Goal: Transaction & Acquisition: Purchase product/service

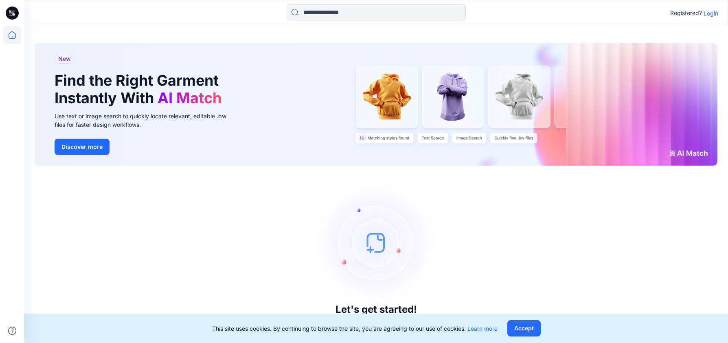
click at [714, 14] on p "Login" at bounding box center [711, 13] width 15 height 9
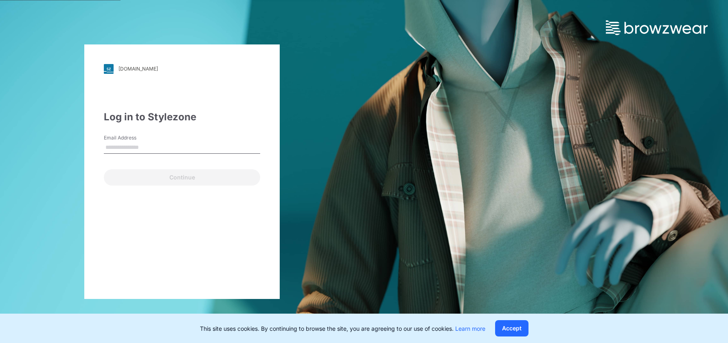
type input "**********"
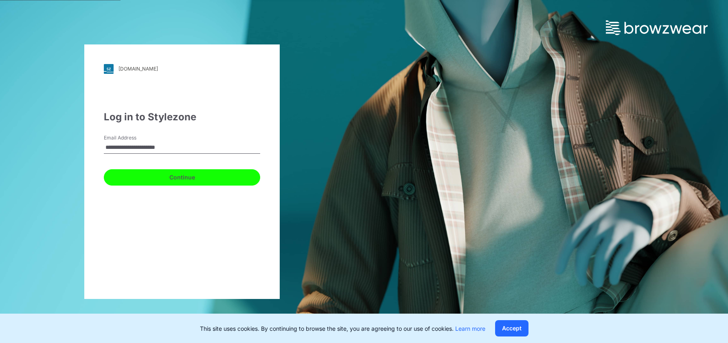
click at [156, 174] on button "Continue" at bounding box center [182, 177] width 156 height 16
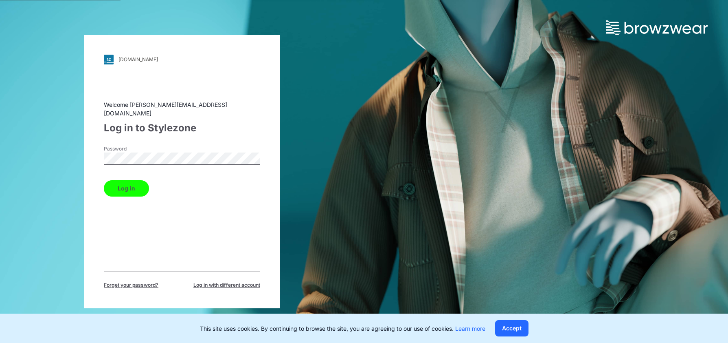
click at [129, 187] on button "Log in" at bounding box center [126, 188] width 45 height 16
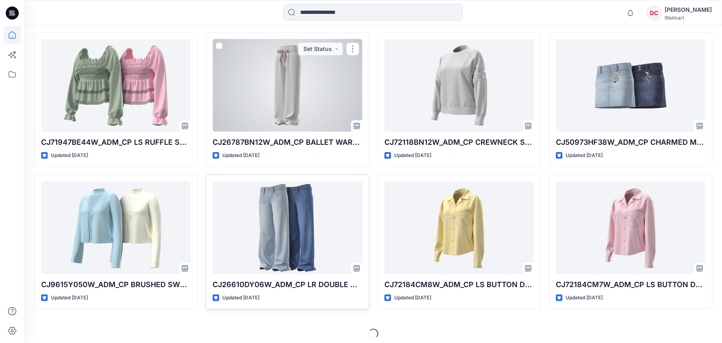
scroll to position [370, 0]
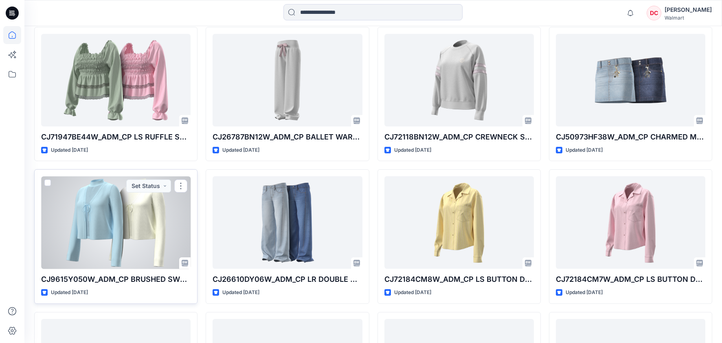
click at [105, 211] on div at bounding box center [115, 222] width 149 height 92
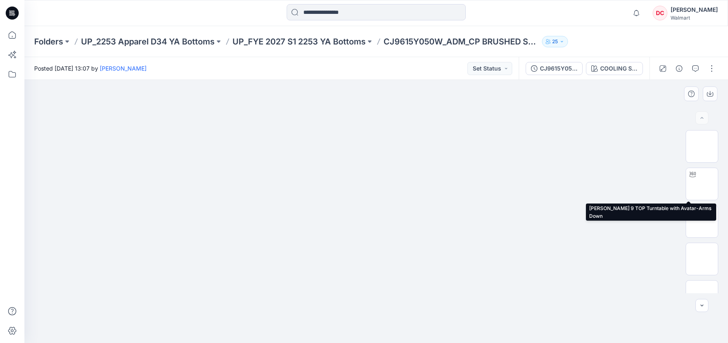
drag, startPoint x: 698, startPoint y: 174, endPoint x: 484, endPoint y: 167, distance: 213.5
click at [698, 174] on img at bounding box center [702, 184] width 32 height 32
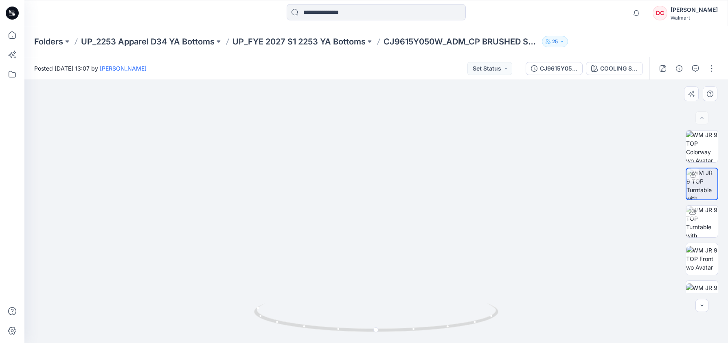
drag, startPoint x: 387, startPoint y: 133, endPoint x: 384, endPoint y: 190, distance: 57.5
click at [387, 80] on img at bounding box center [376, 80] width 343 height 0
drag, startPoint x: 363, startPoint y: 241, endPoint x: 383, endPoint y: 53, distance: 189.2
click at [383, 53] on div "Folders UP_2253 Apparel D34 YA Bottoms UP_FYE 2027 S1 2253 YA Bottoms CJ9615Y05…" at bounding box center [376, 184] width 704 height 316
